Goal: Use online tool/utility: Utilize a website feature to perform a specific function

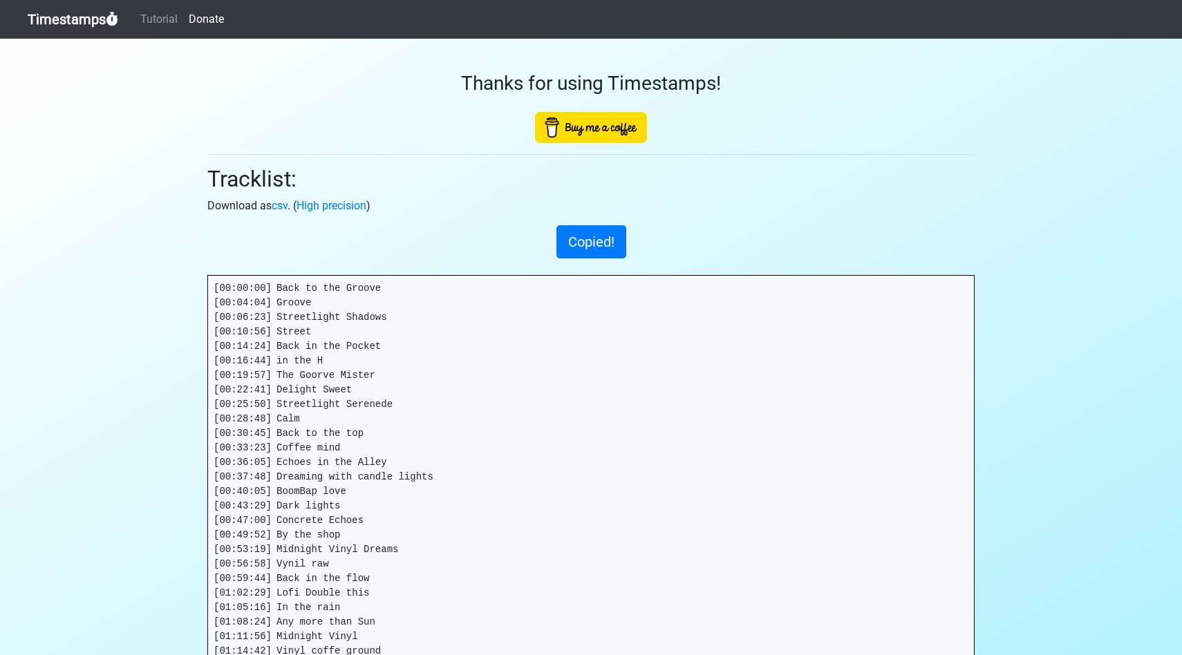
drag, startPoint x: 689, startPoint y: 197, endPoint x: 593, endPoint y: 165, distance: 101.2
click at [689, 197] on div "Thanks for using Timestamps! Tracklist: Download as csv . ( High precision ) Co…" at bounding box center [591, 442] width 788 height 807
click at [89, 22] on link "Timestamps" at bounding box center [73, 20] width 91 height 28
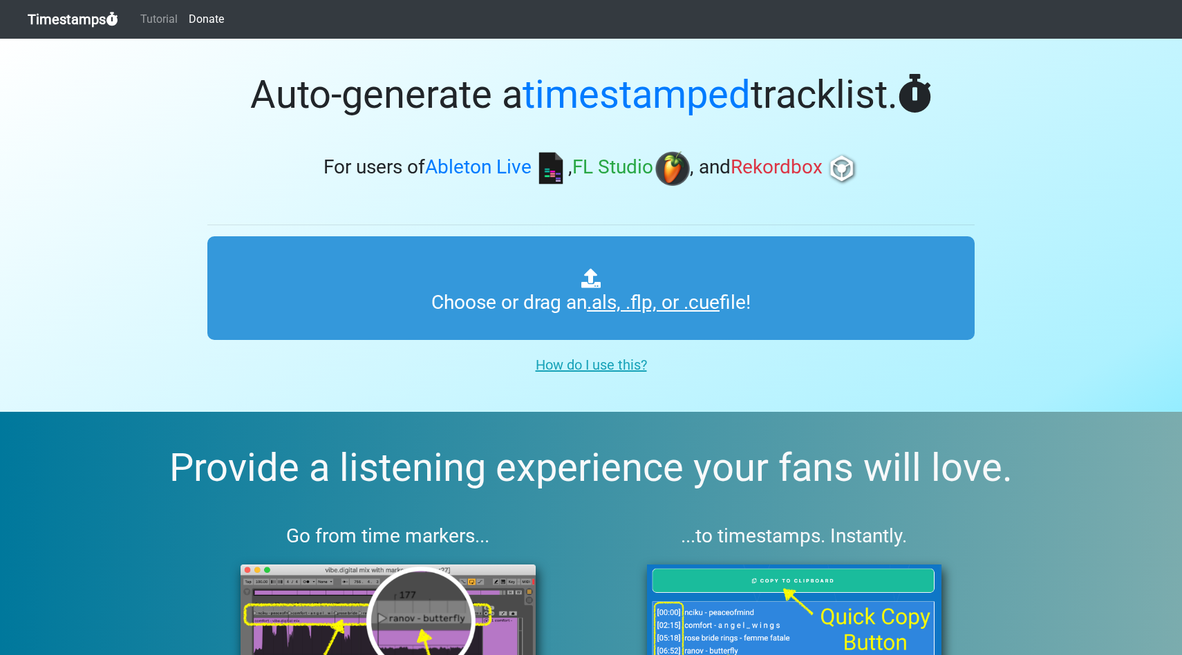
type input "C:\fakepath\NeoSoul_Funk_lofi_Session_01.als"
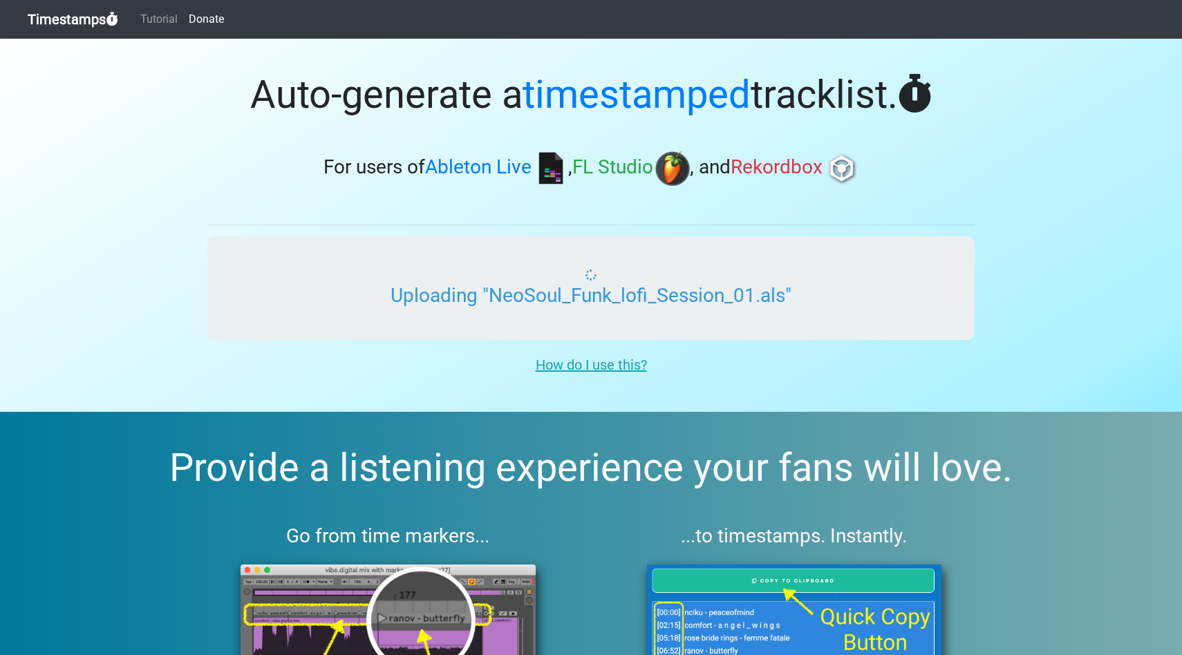
scroll to position [3, 0]
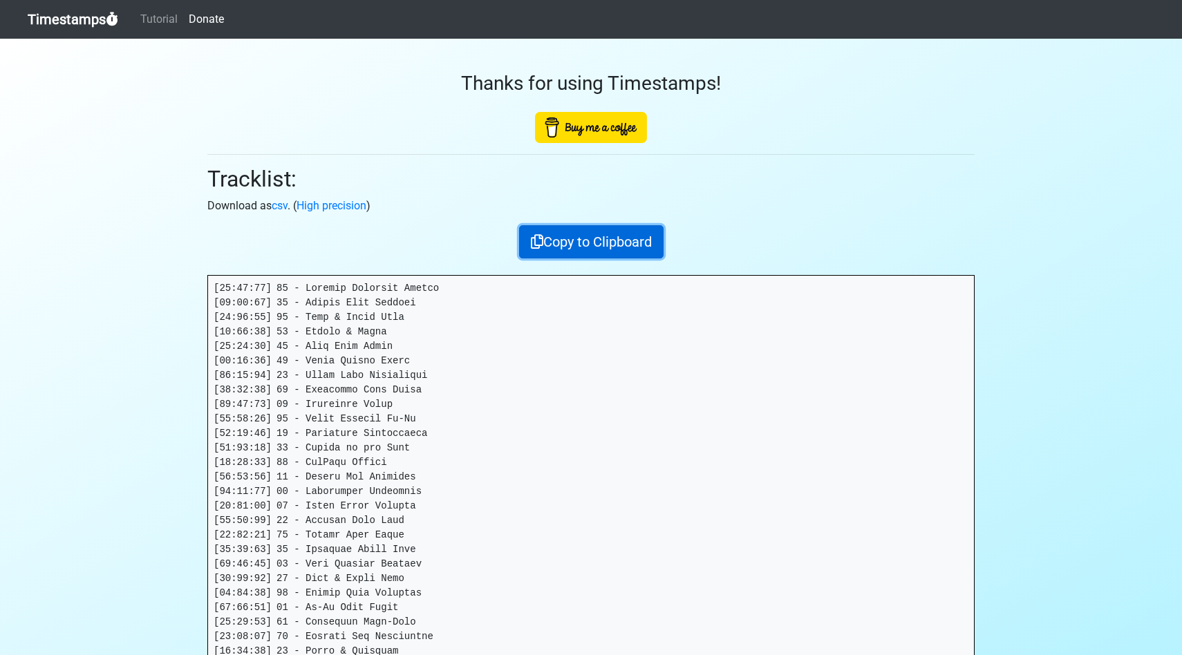
click at [611, 237] on button "Copy to Clipboard" at bounding box center [591, 241] width 144 height 33
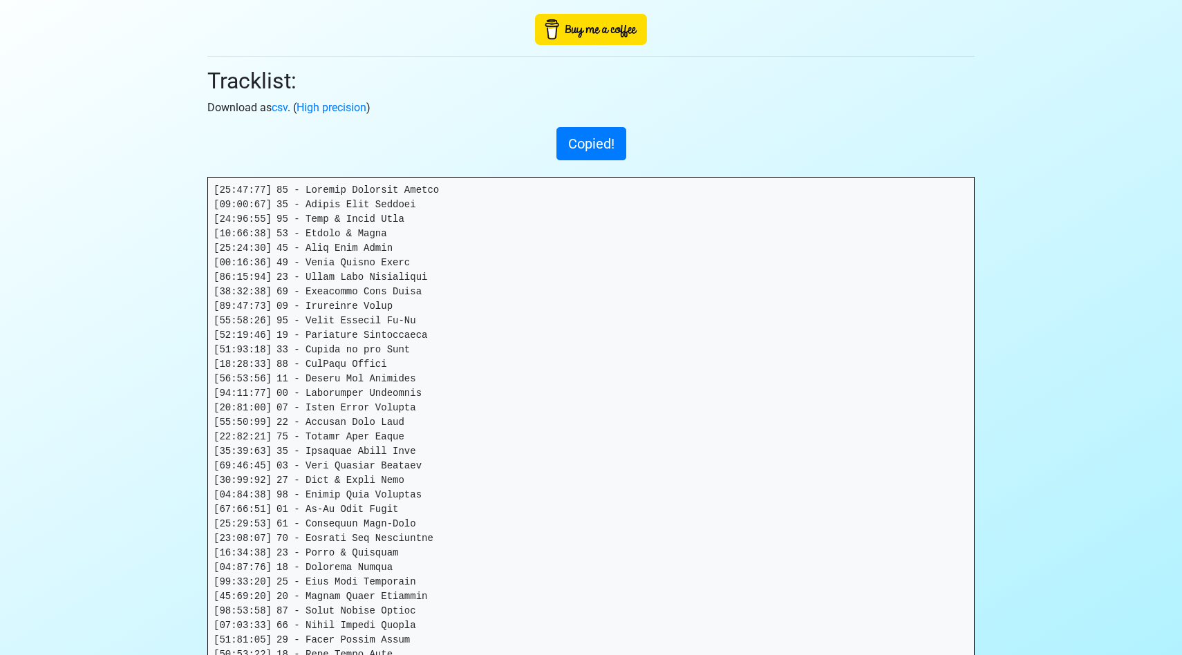
scroll to position [100, 0]
